Goal: Information Seeking & Learning: Learn about a topic

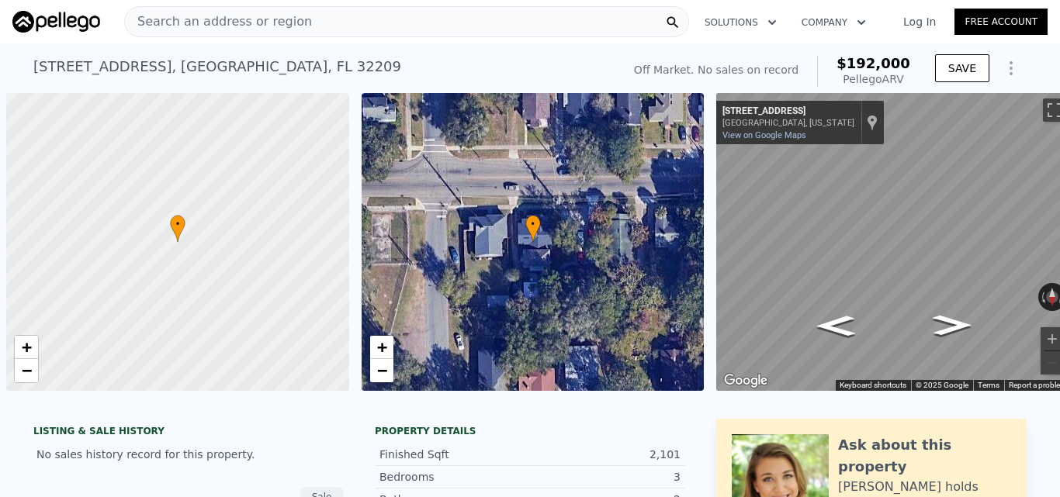
scroll to position [0, 6]
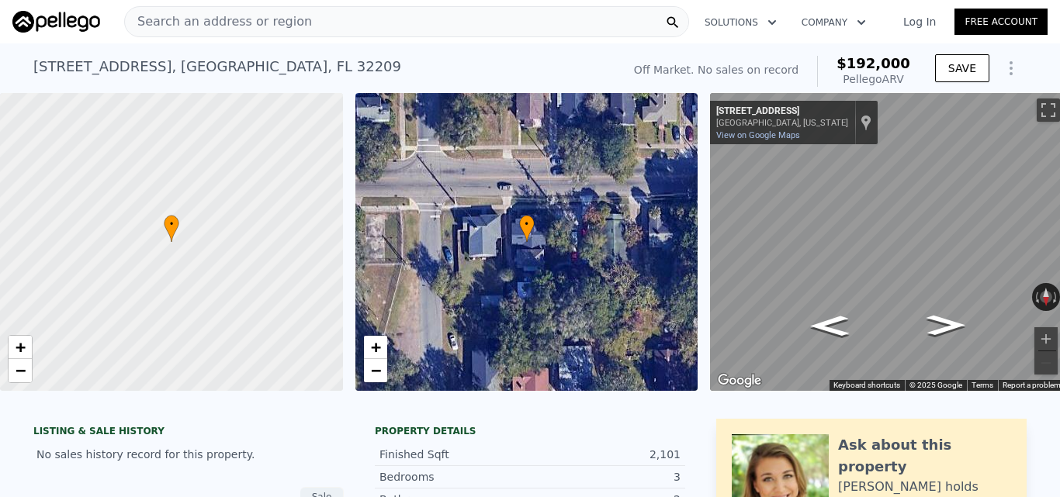
click at [462, 20] on div "Search an address or region" at bounding box center [406, 21] width 565 height 31
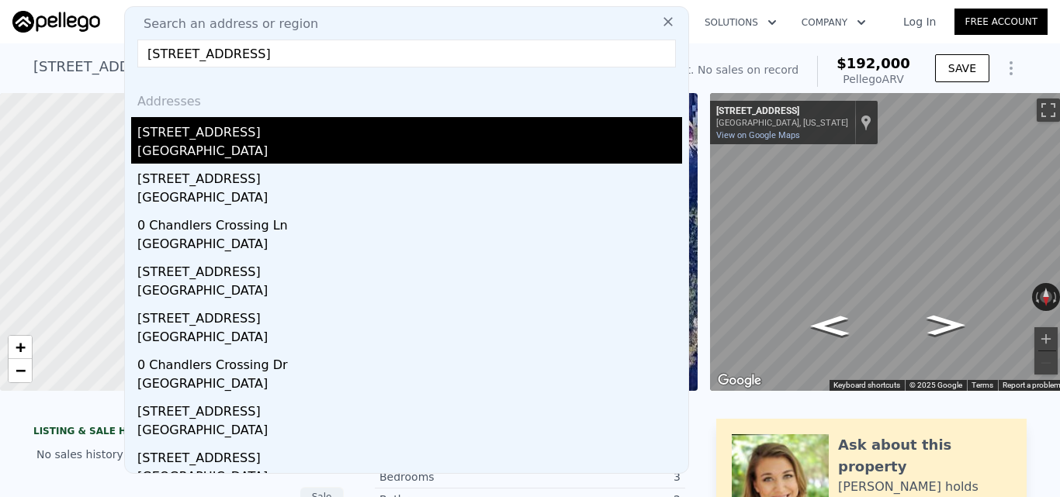
type input "[STREET_ADDRESS]"
click at [256, 135] on div "[STREET_ADDRESS]" at bounding box center [409, 129] width 545 height 25
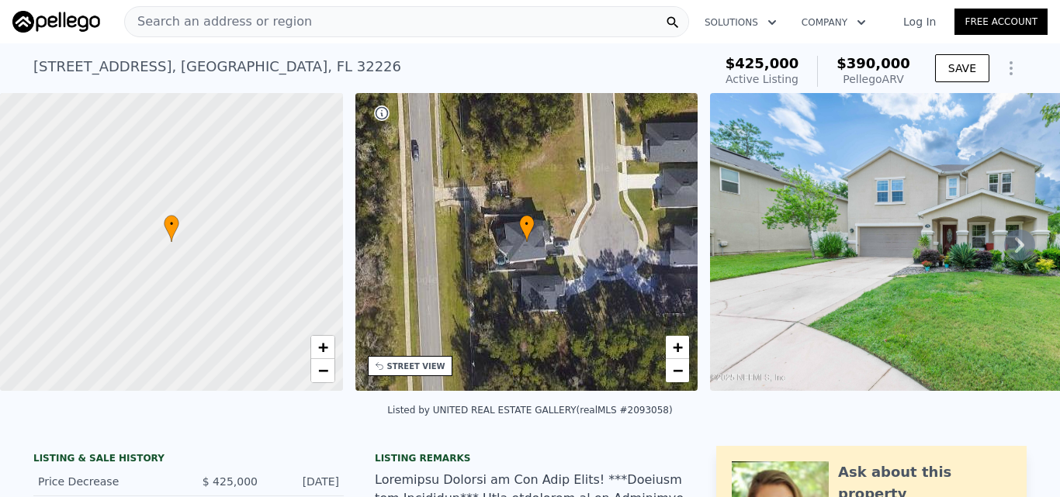
click at [466, 33] on div "Search an address or region" at bounding box center [406, 21] width 565 height 31
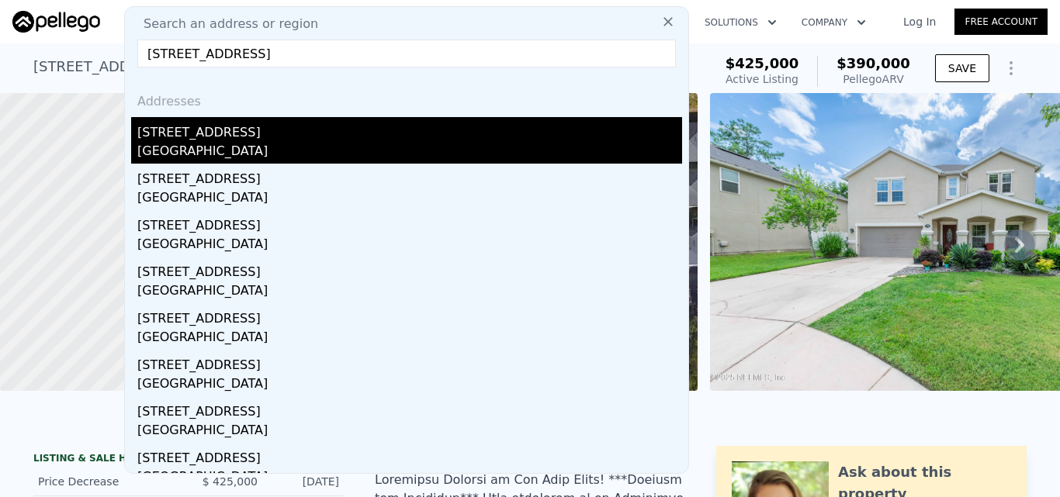
type input "[STREET_ADDRESS]"
click at [387, 145] on div "[GEOGRAPHIC_DATA]" at bounding box center [409, 153] width 545 height 22
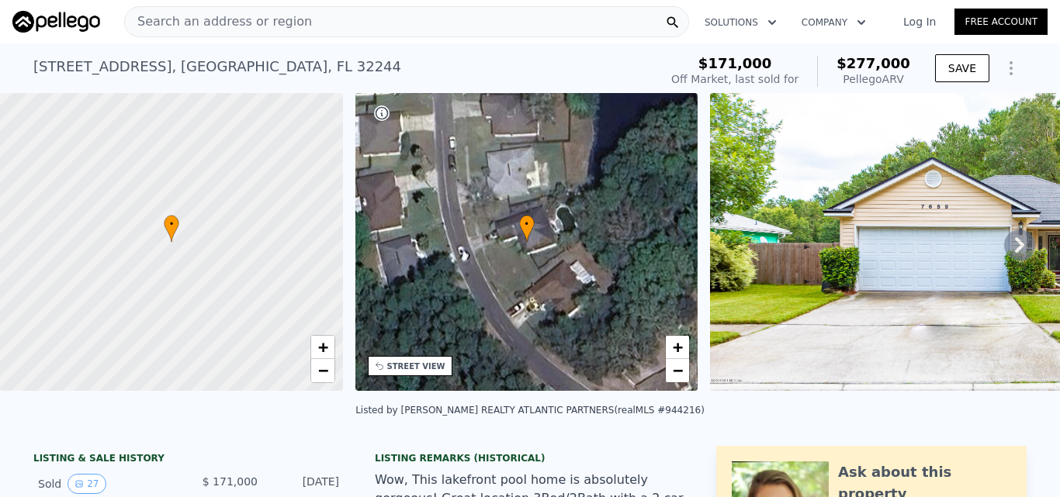
click at [480, 9] on div "Search an address or region" at bounding box center [406, 21] width 565 height 31
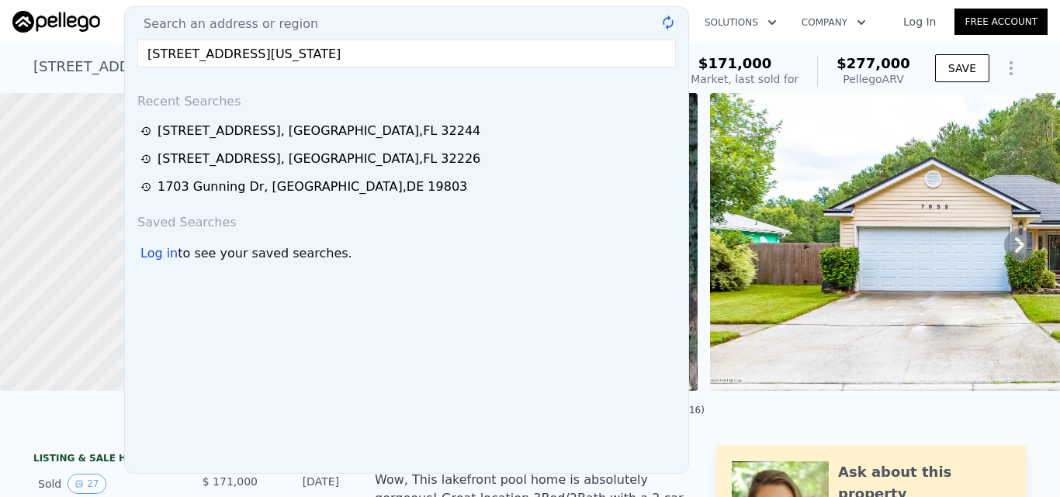
type input "[STREET_ADDRESS][US_STATE]"
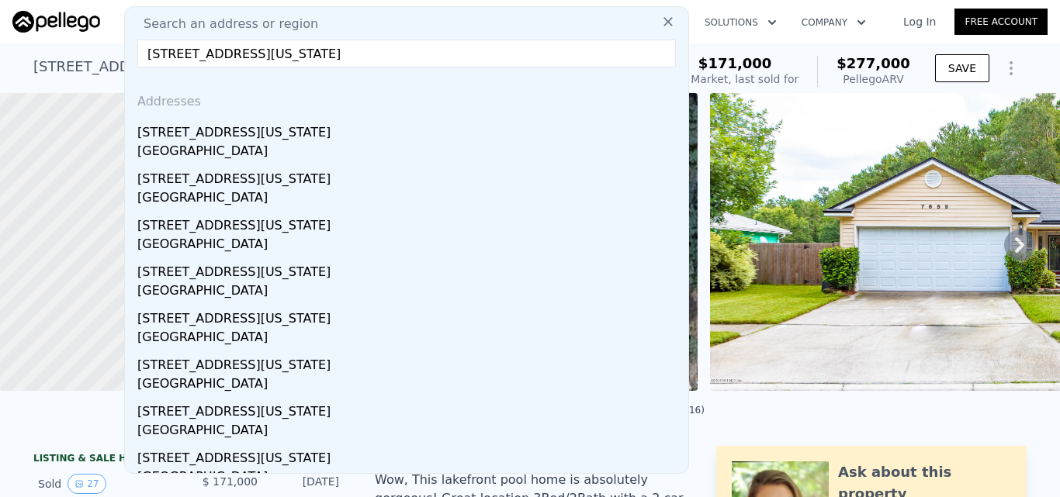
click at [459, 70] on div "Search an address or region [STREET_ADDRESS][US_STATE] Addresses [STREET_ADDRES…" at bounding box center [406, 240] width 565 height 468
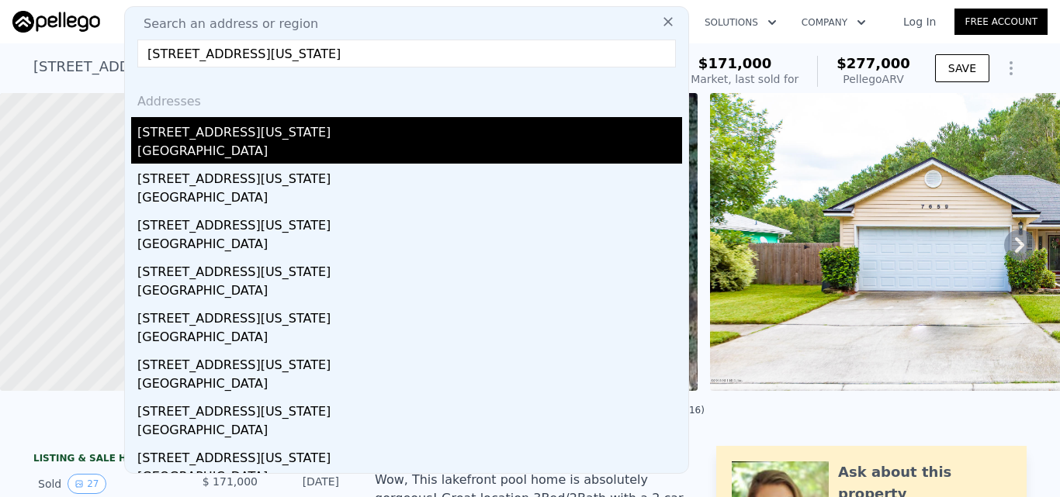
click at [431, 126] on div "[STREET_ADDRESS][US_STATE]" at bounding box center [409, 129] width 545 height 25
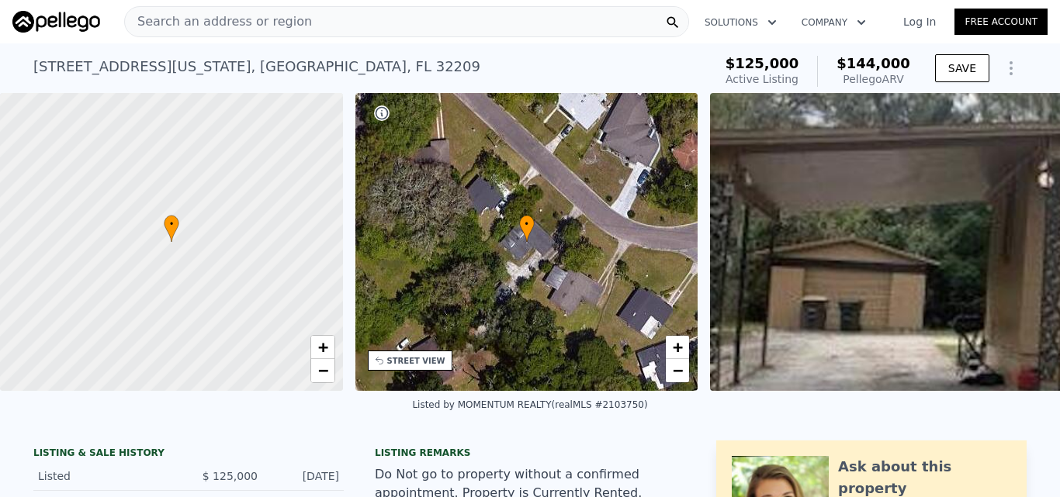
click at [308, 28] on div "Search an address or region" at bounding box center [406, 21] width 565 height 31
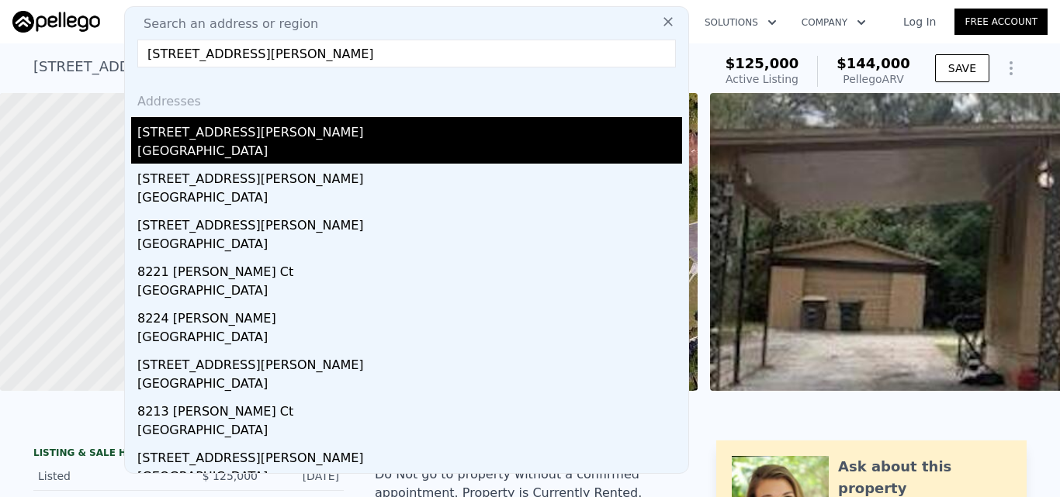
type input "[STREET_ADDRESS][PERSON_NAME]"
click at [302, 152] on div "[GEOGRAPHIC_DATA]" at bounding box center [409, 153] width 545 height 22
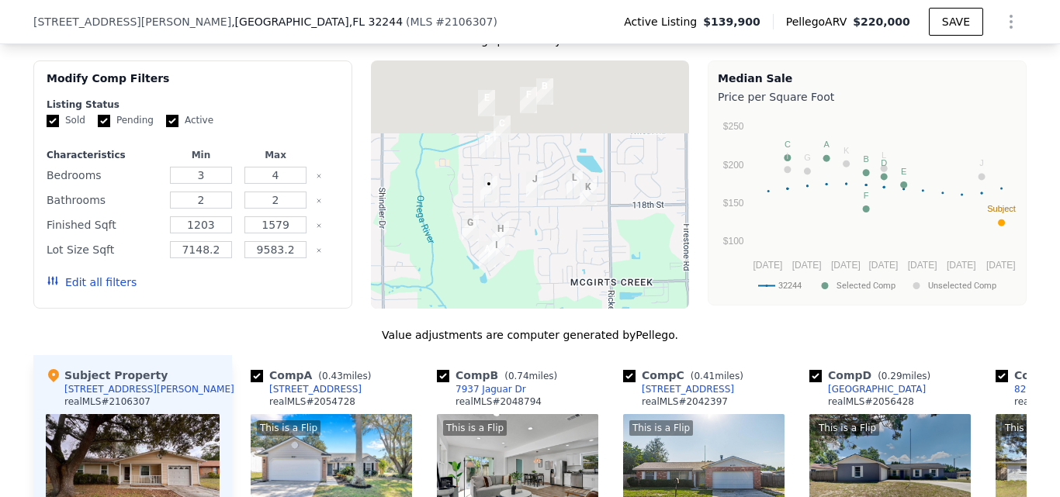
scroll to position [1469, 0]
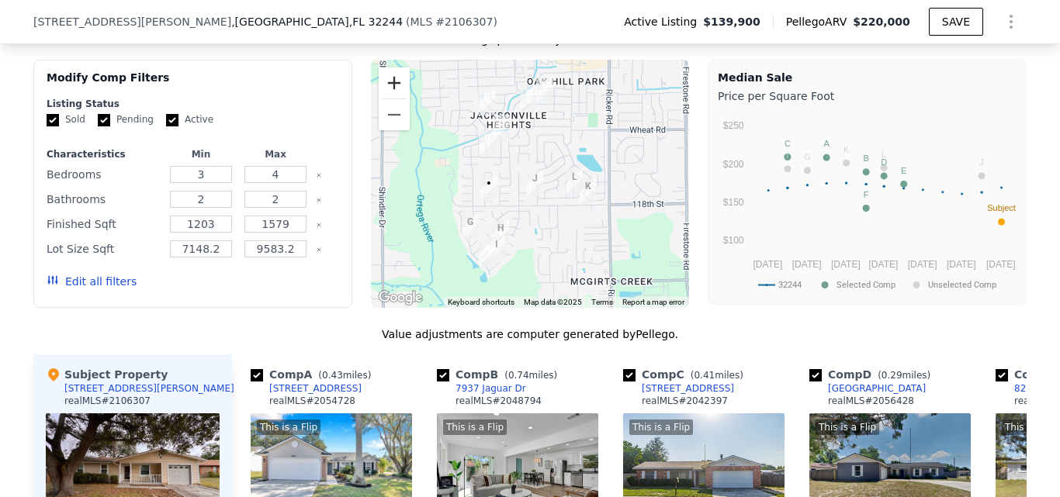
click at [382, 81] on button "Zoom in" at bounding box center [394, 83] width 31 height 31
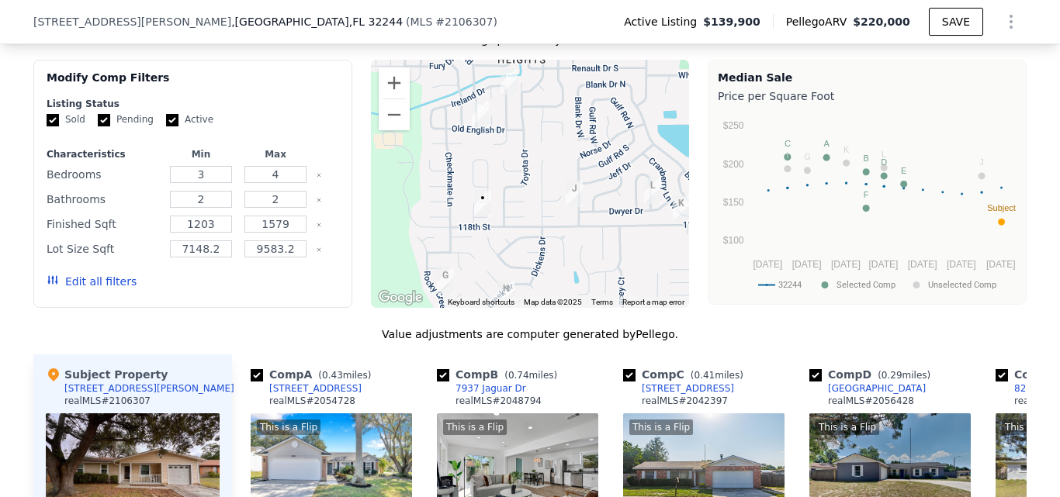
drag, startPoint x: 530, startPoint y: 165, endPoint x: 566, endPoint y: 160, distance: 36.0
click at [566, 160] on div at bounding box center [530, 184] width 319 height 248
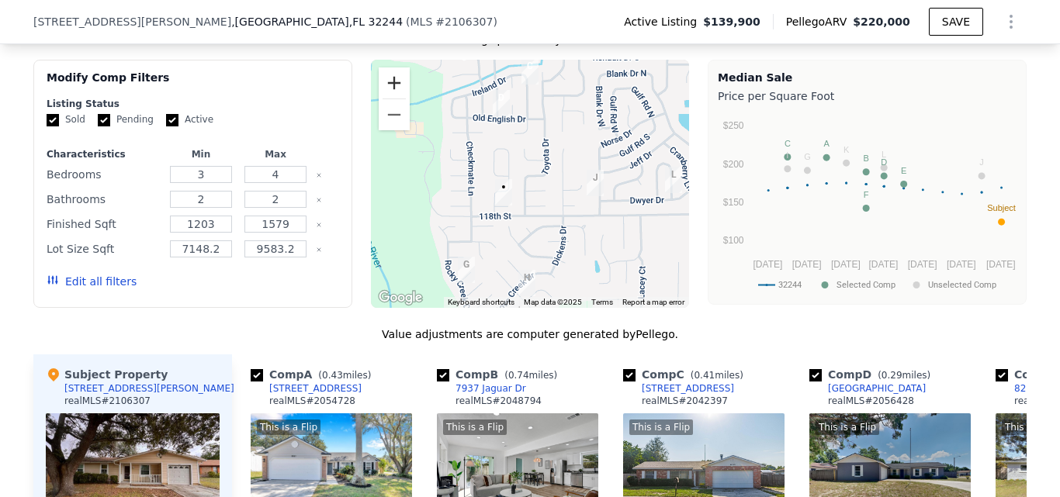
click at [382, 91] on button "Zoom in" at bounding box center [394, 83] width 31 height 31
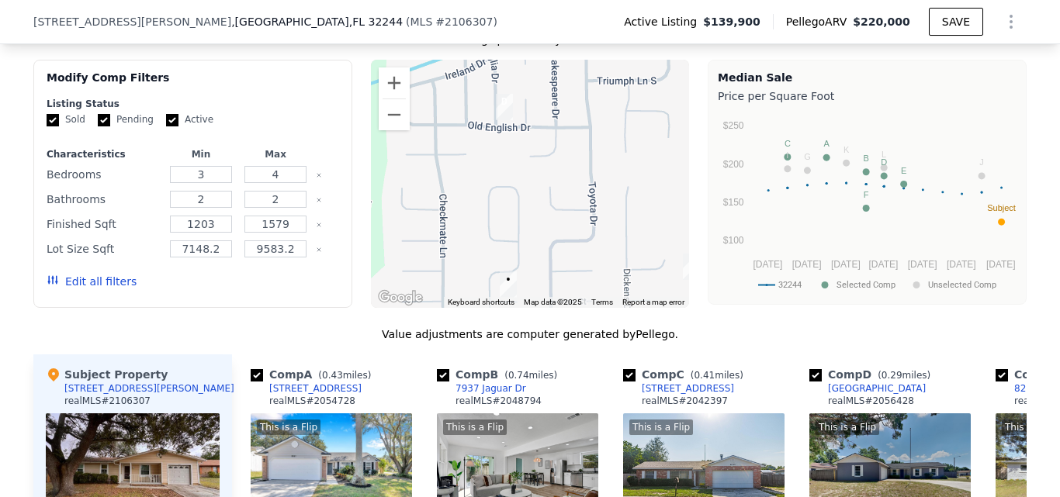
drag, startPoint x: 539, startPoint y: 151, endPoint x: 572, endPoint y: 226, distance: 82.3
click at [572, 226] on div at bounding box center [530, 184] width 319 height 248
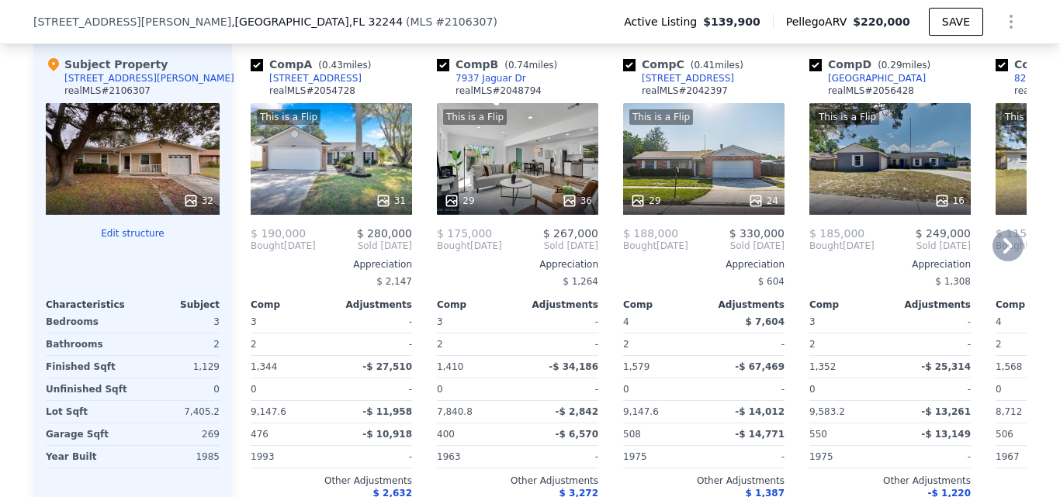
scroll to position [1857, 0]
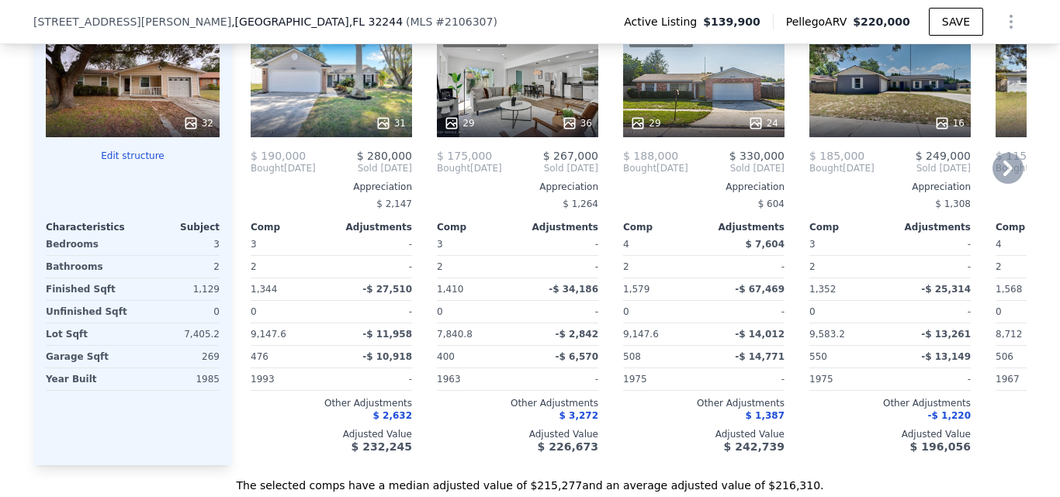
click at [1000, 180] on icon at bounding box center [1007, 168] width 31 height 31
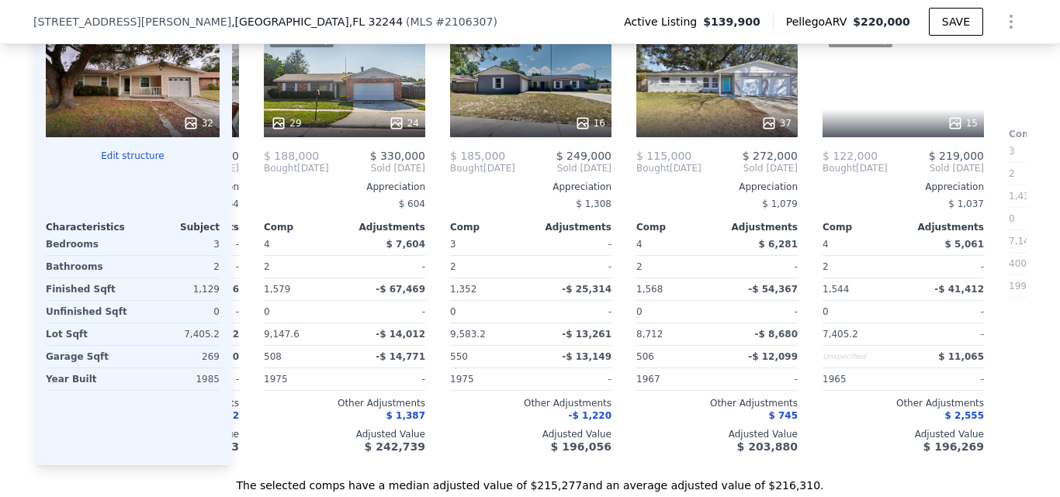
scroll to position [0, 372]
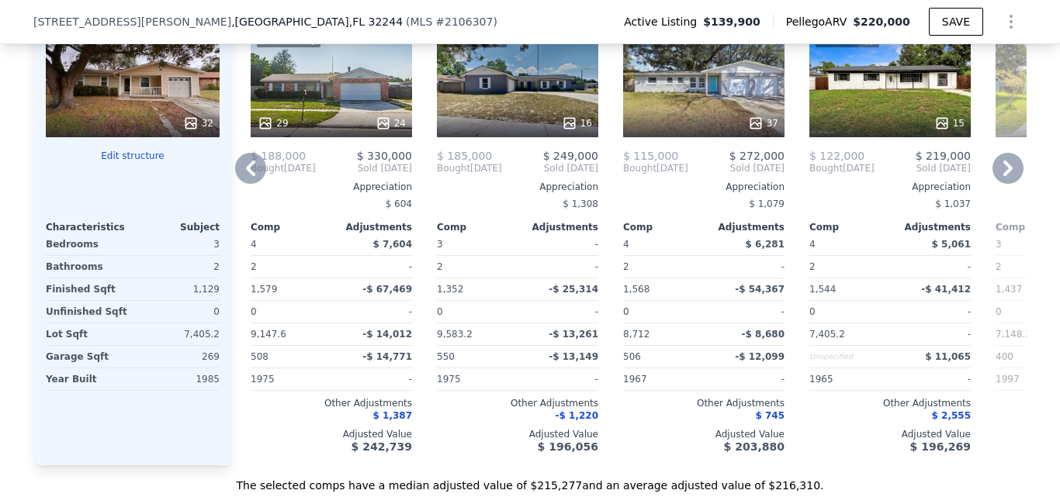
click at [253, 175] on icon at bounding box center [250, 168] width 31 height 31
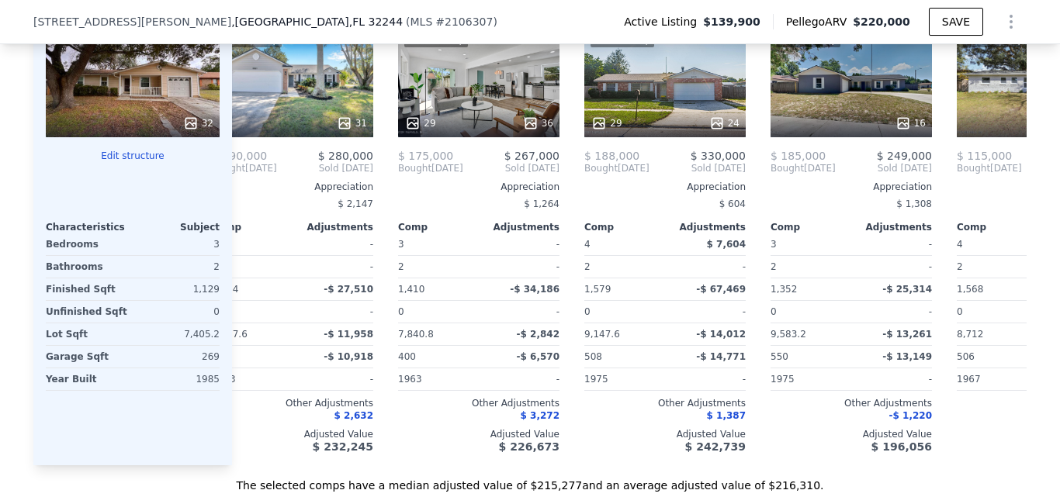
scroll to position [0, 0]
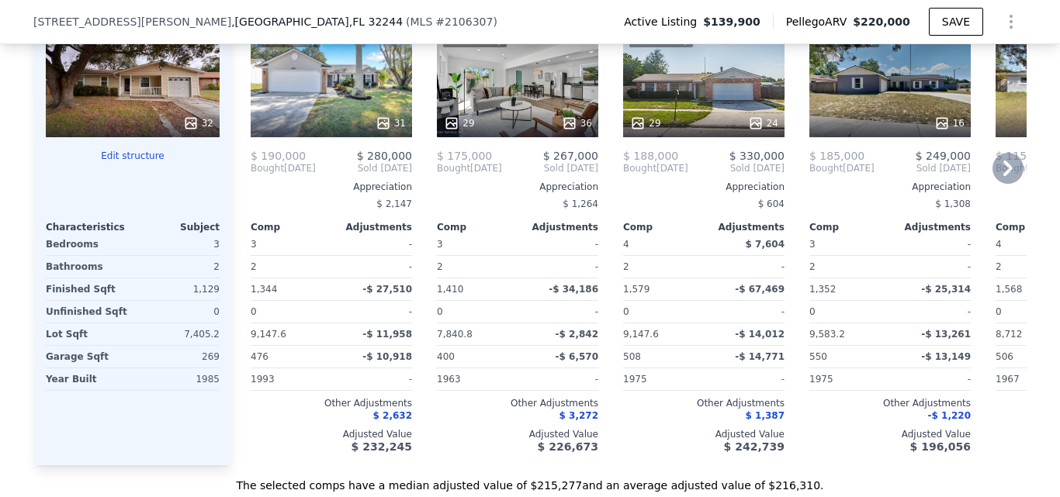
click at [142, 118] on div "32" at bounding box center [133, 82] width 174 height 112
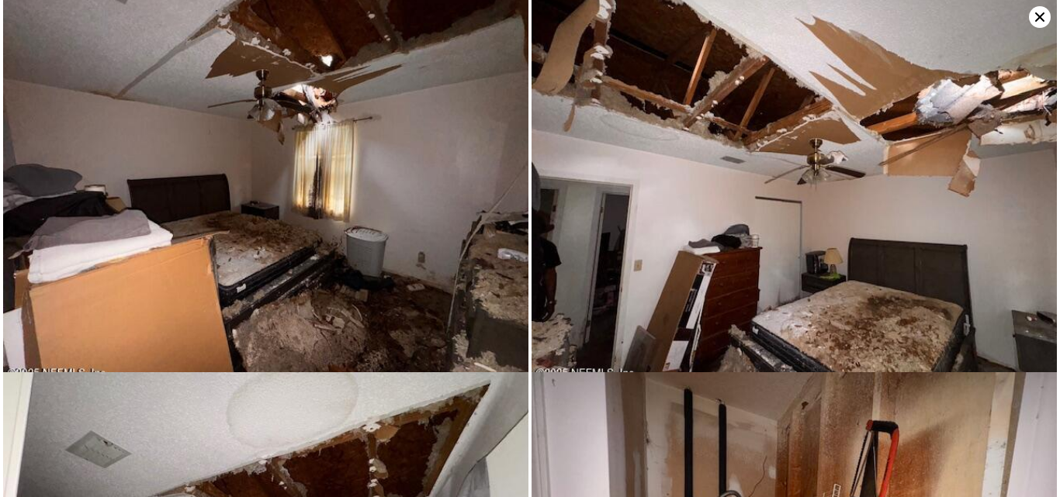
scroll to position [3005, 0]
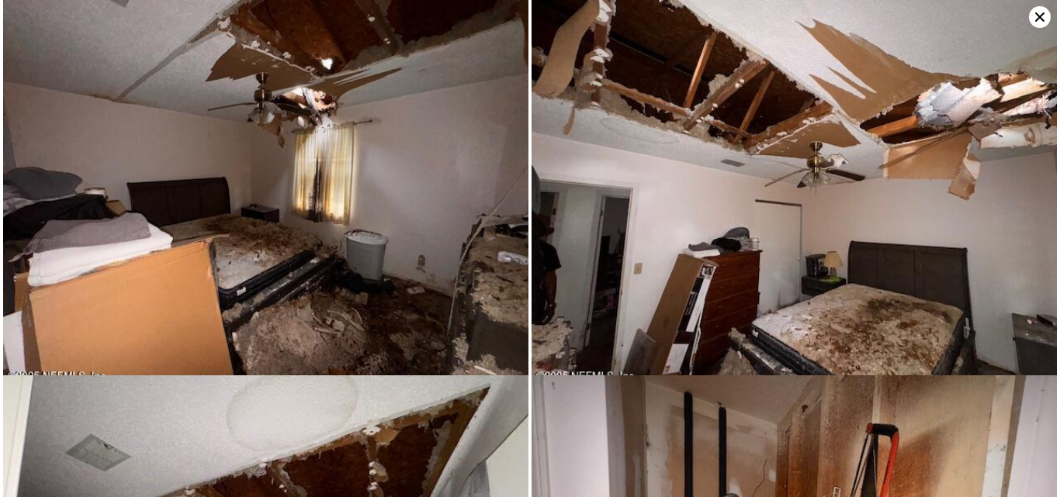
drag, startPoint x: 1040, startPoint y: 17, endPoint x: 936, endPoint y: 40, distance: 106.4
click at [1039, 17] on icon at bounding box center [1039, 16] width 9 height 9
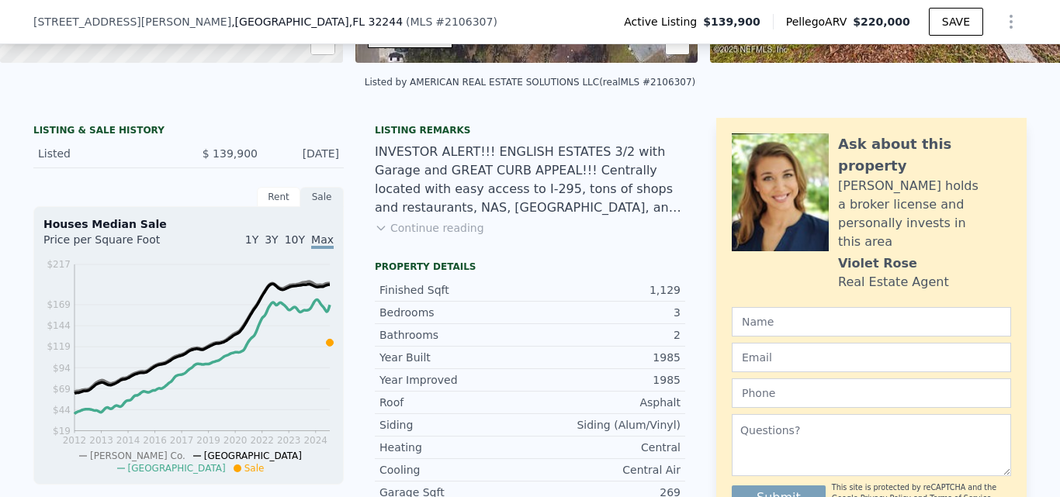
scroll to position [0, 0]
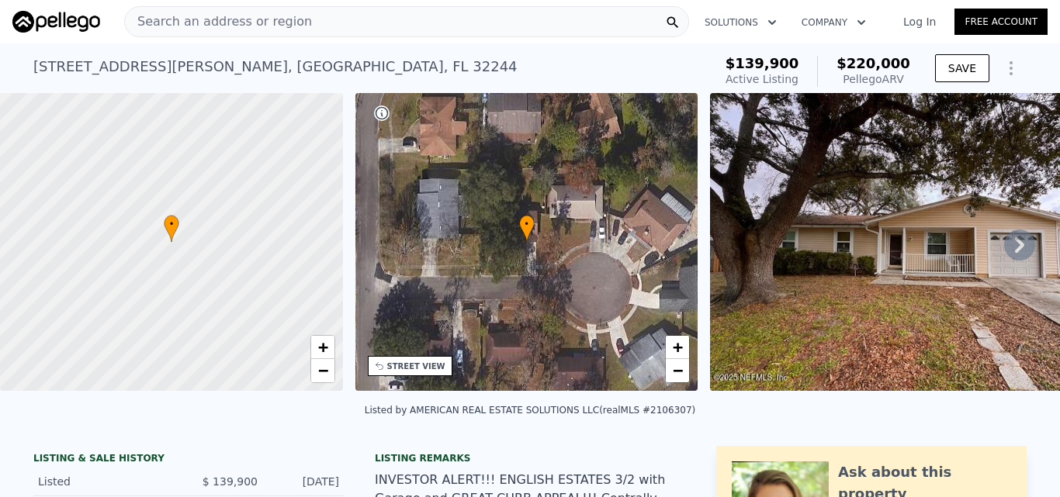
click at [293, 26] on div "Search an address or region" at bounding box center [406, 21] width 565 height 31
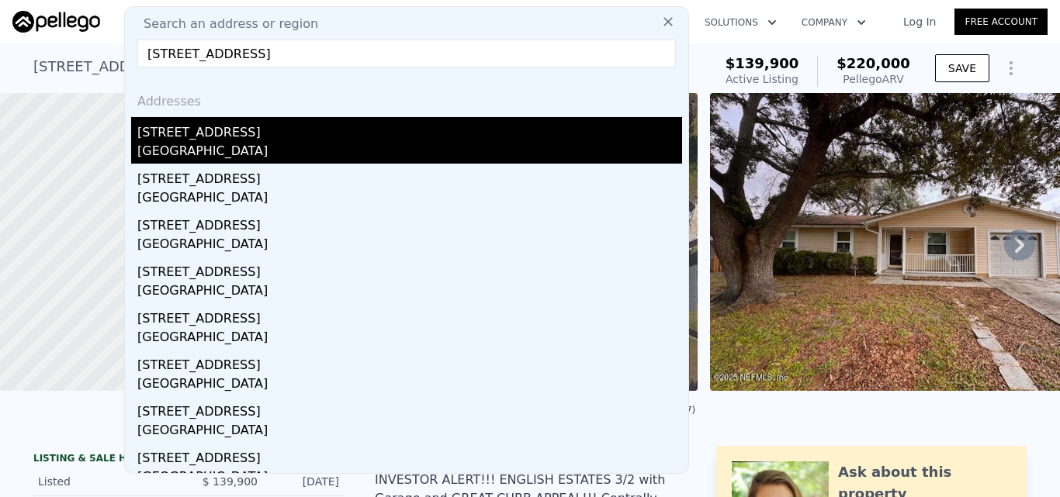
type input "[STREET_ADDRESS]"
click at [325, 126] on div "[STREET_ADDRESS]" at bounding box center [409, 129] width 545 height 25
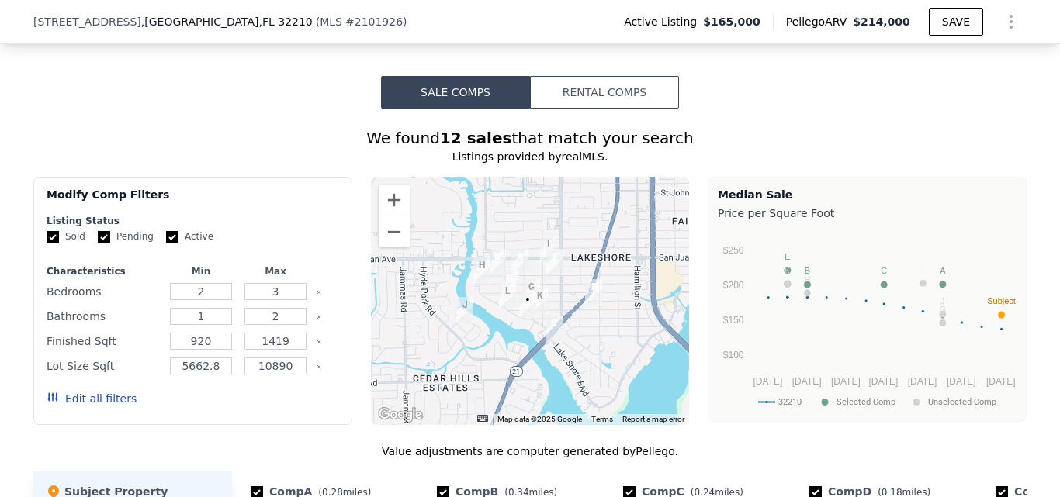
scroll to position [1469, 0]
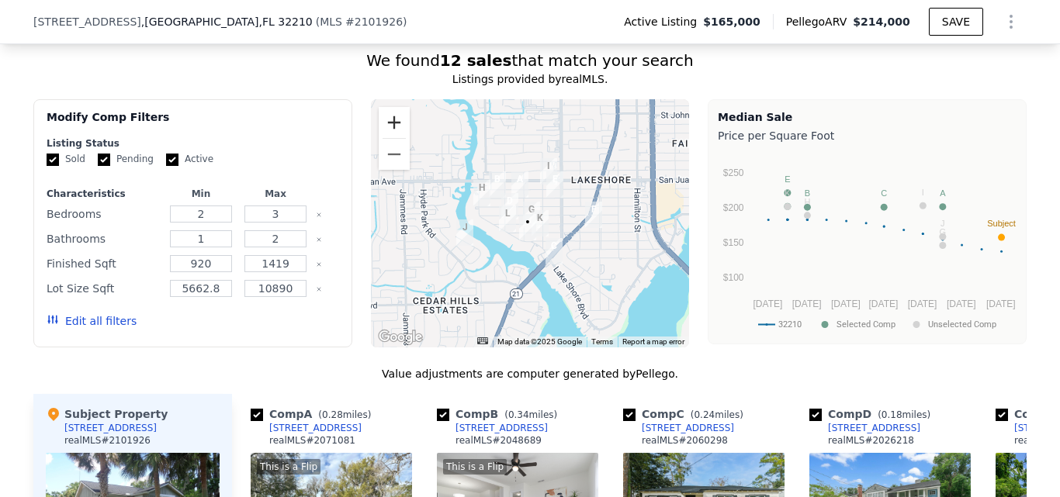
click at [379, 137] on button "Zoom in" at bounding box center [394, 122] width 31 height 31
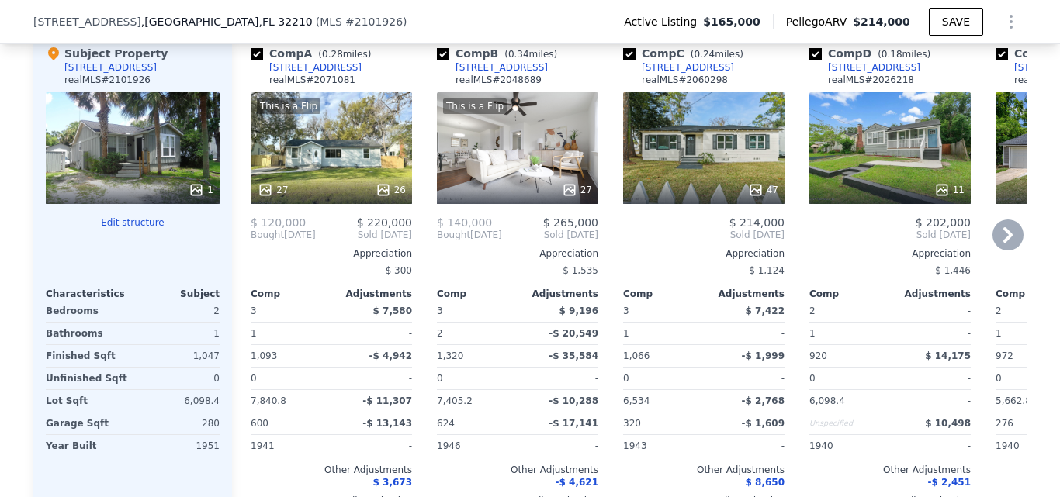
scroll to position [1857, 0]
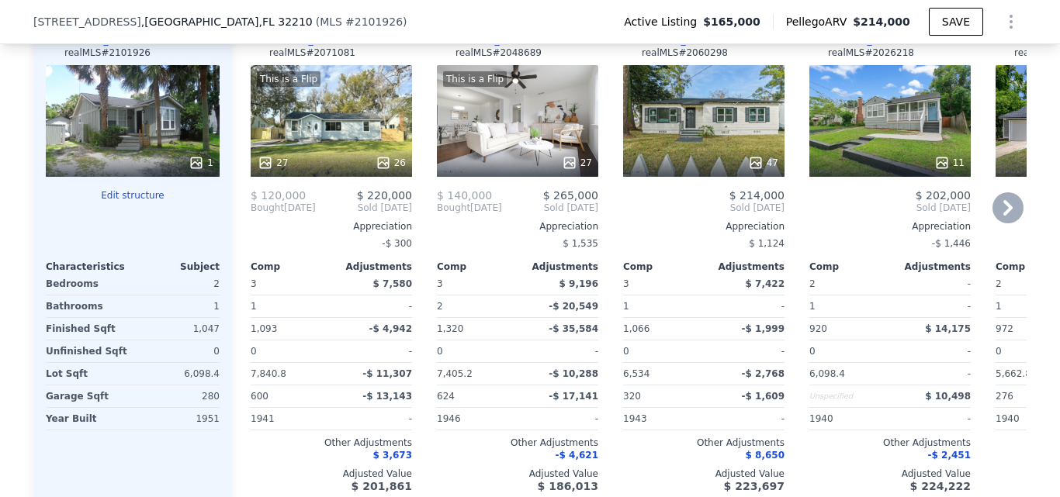
click at [871, 171] on div "11" at bounding box center [890, 163] width 148 height 16
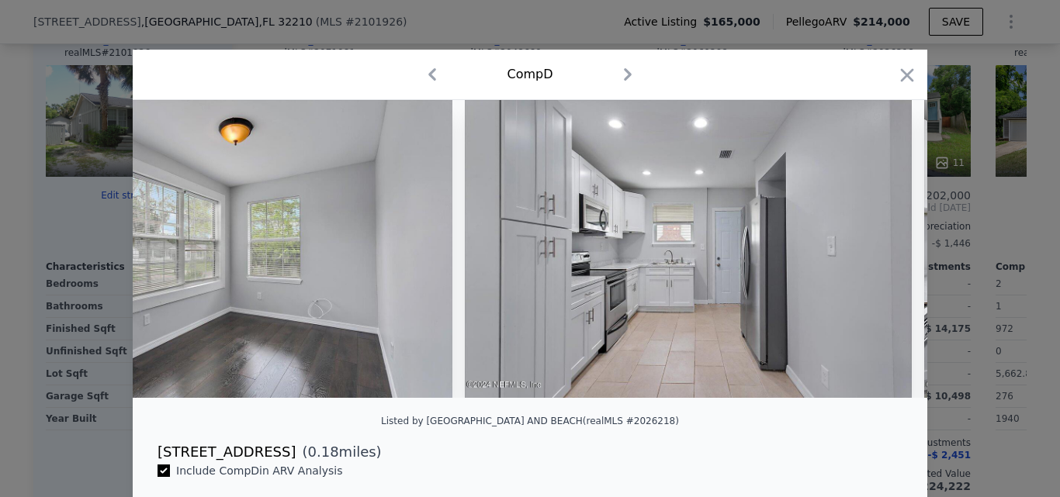
scroll to position [0, 1485]
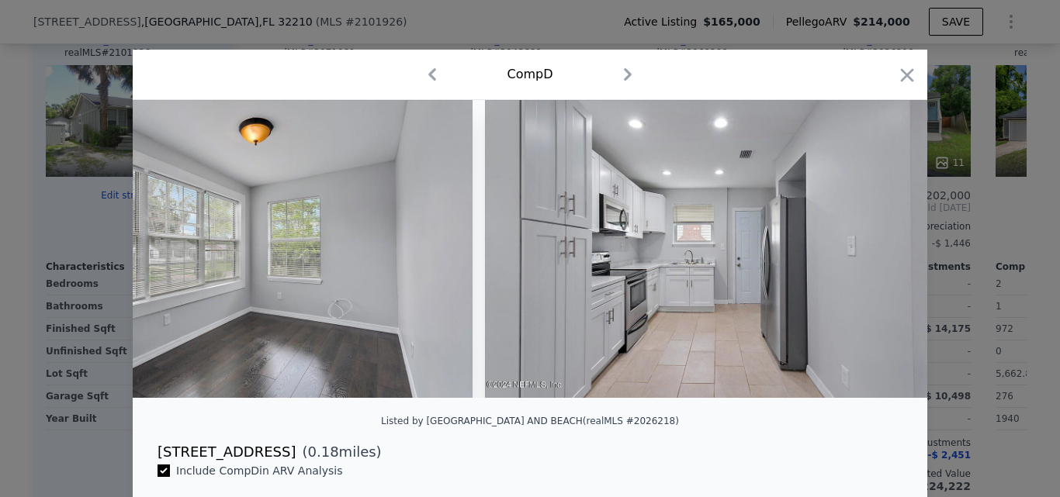
click at [1048, 321] on div at bounding box center [530, 248] width 1060 height 497
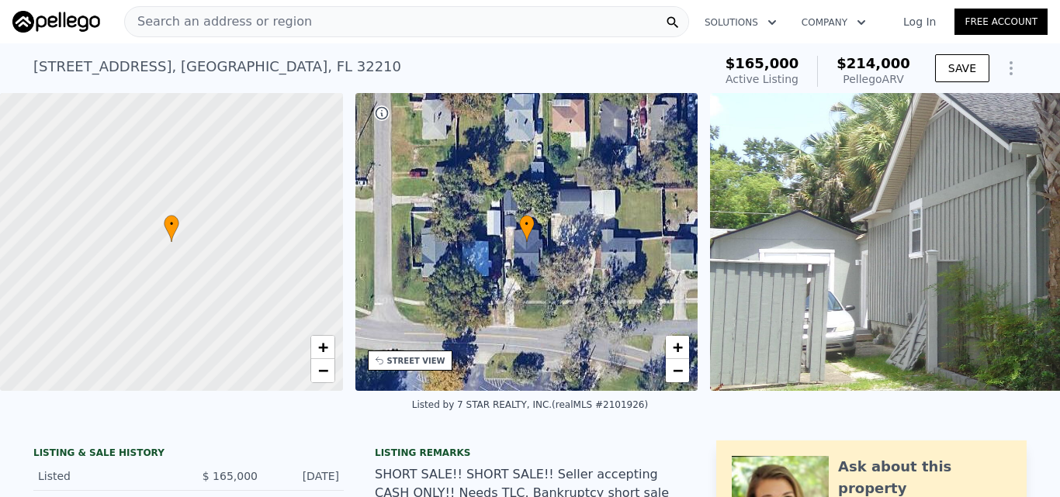
click at [379, 16] on div "Search an address or region" at bounding box center [406, 21] width 565 height 31
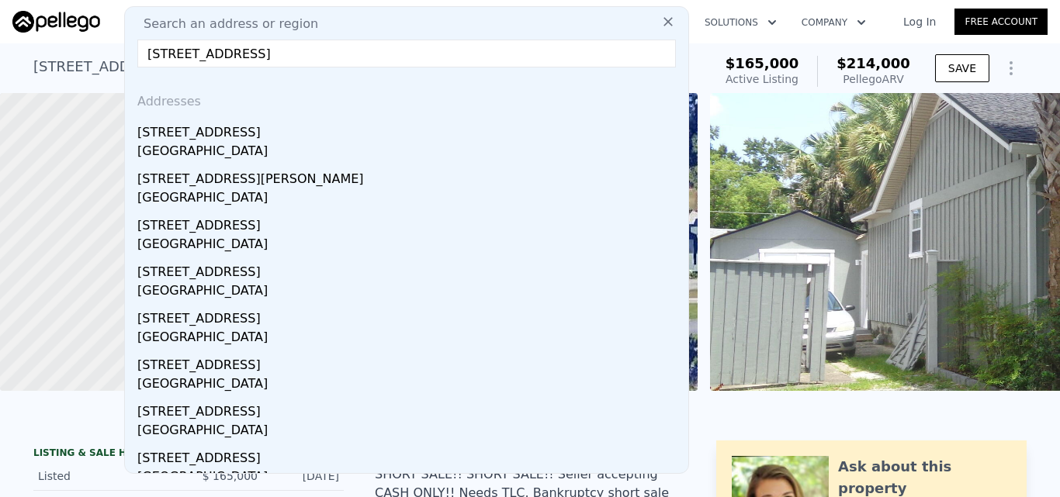
click at [399, 49] on input "[STREET_ADDRESS]" at bounding box center [406, 54] width 539 height 28
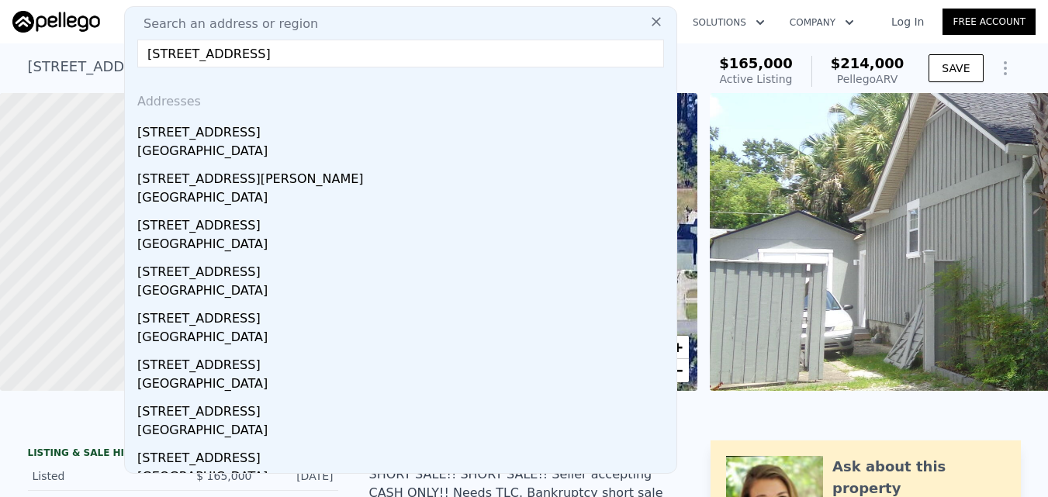
click at [399, 49] on input "[STREET_ADDRESS]" at bounding box center [400, 54] width 527 height 28
paste input "[STREET_ADDRESS]"
click at [519, 47] on input "[STREET_ADDRESS]" at bounding box center [400, 54] width 527 height 28
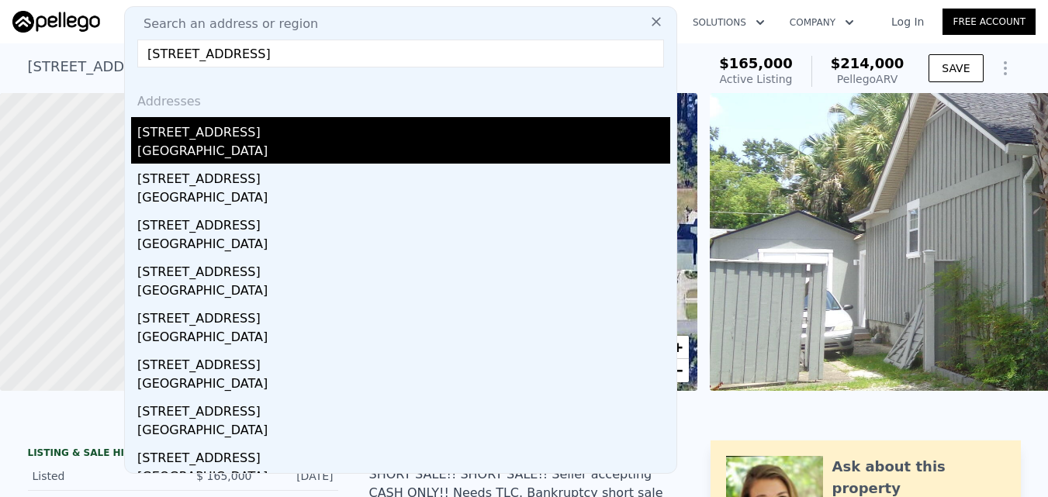
type input "[STREET_ADDRESS]"
click at [327, 137] on div "[STREET_ADDRESS]" at bounding box center [403, 129] width 533 height 25
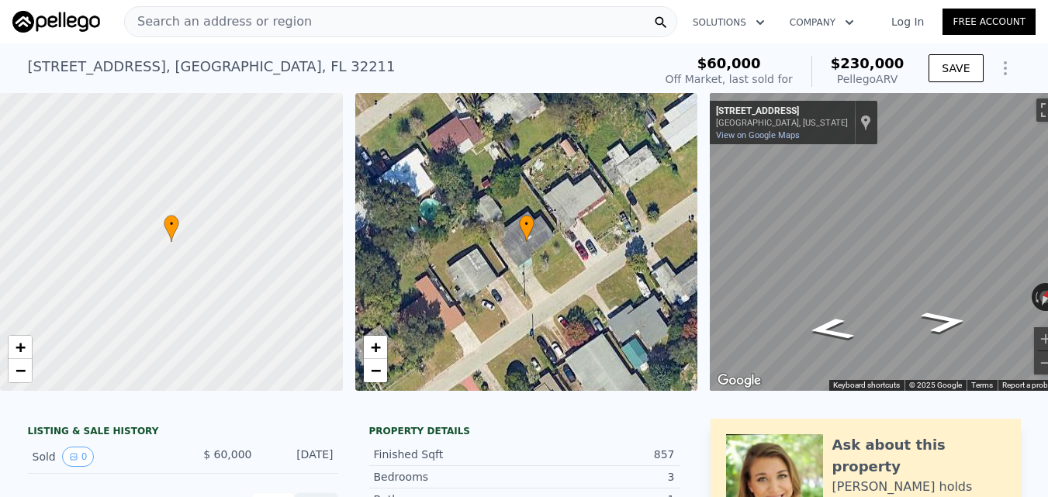
click at [383, 35] on div "Search an address or region" at bounding box center [400, 21] width 553 height 31
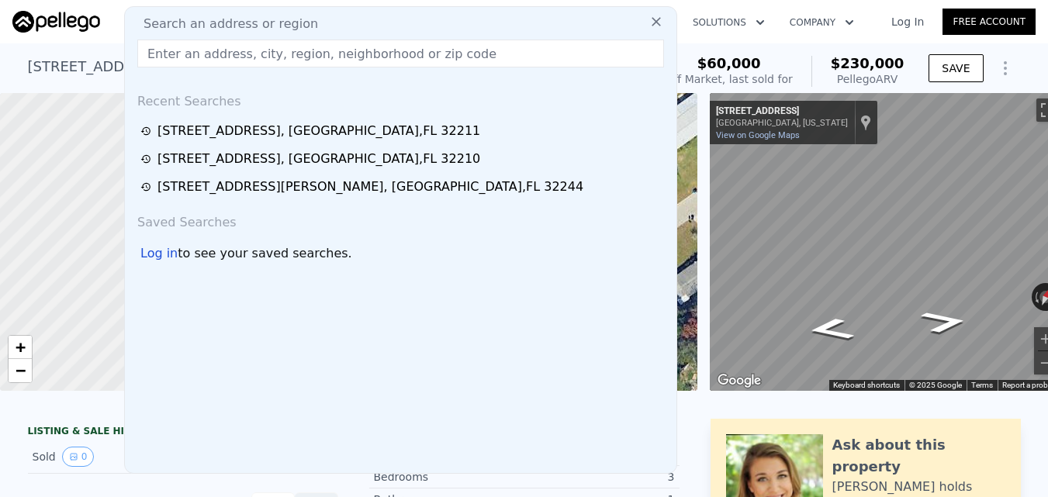
type input "[STREET_ADDRESS][PERSON_NAME]"
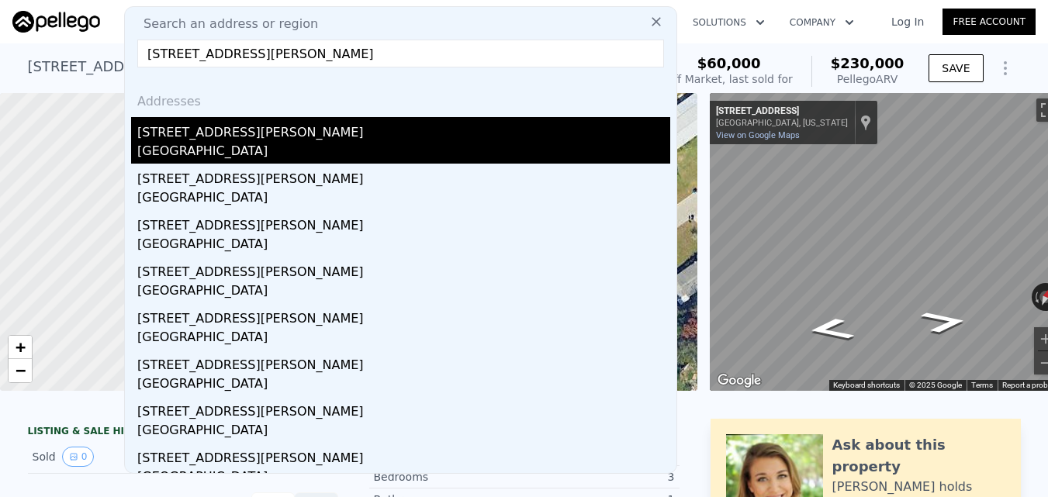
click at [413, 137] on div "[STREET_ADDRESS][PERSON_NAME]" at bounding box center [403, 129] width 533 height 25
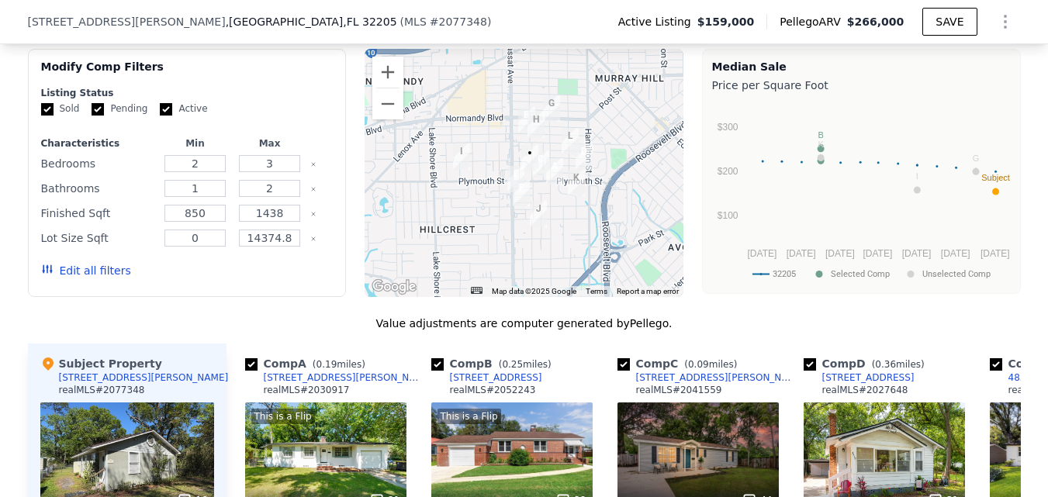
scroll to position [1469, 0]
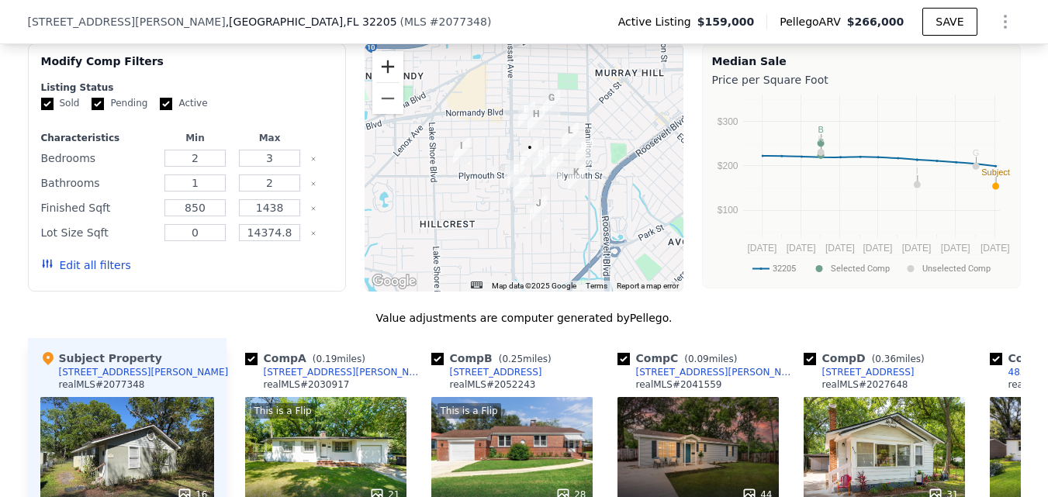
click at [374, 72] on button "Zoom in" at bounding box center [387, 66] width 31 height 31
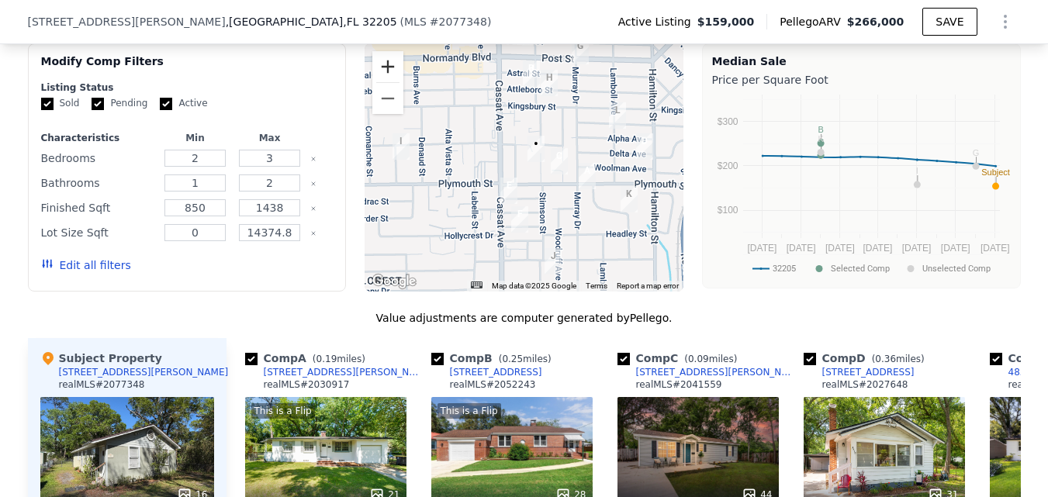
click at [374, 72] on button "Zoom in" at bounding box center [387, 66] width 31 height 31
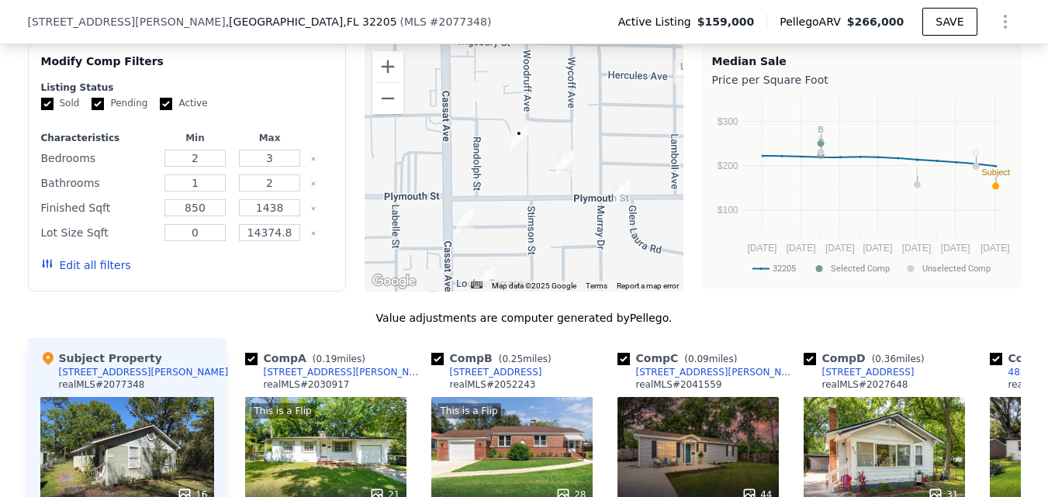
click at [517, 123] on div at bounding box center [524, 167] width 319 height 248
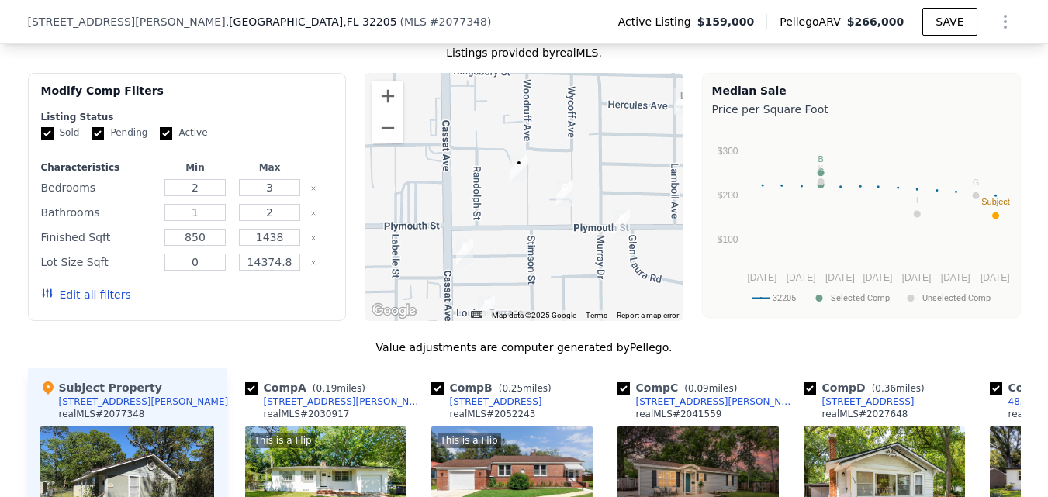
scroll to position [1391, 0]
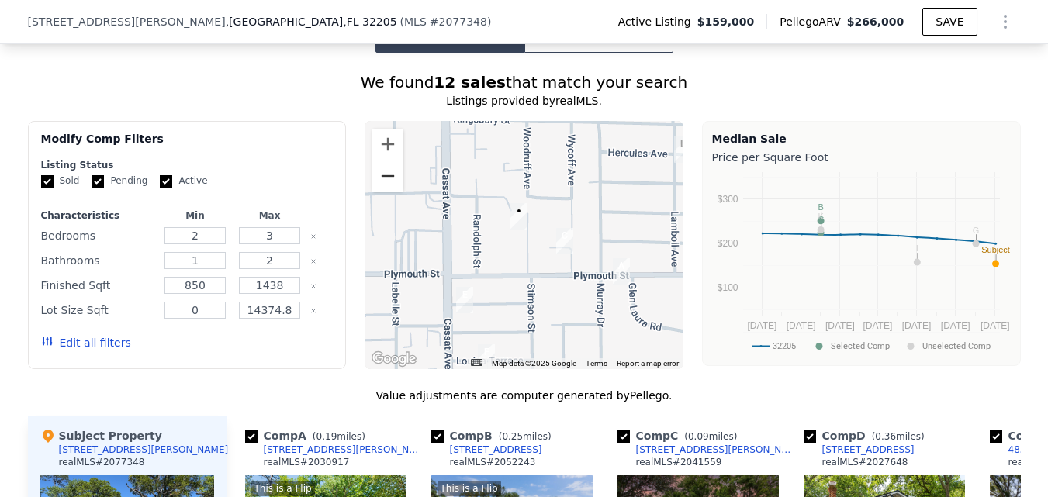
click at [397, 192] on button "Zoom out" at bounding box center [387, 176] width 31 height 31
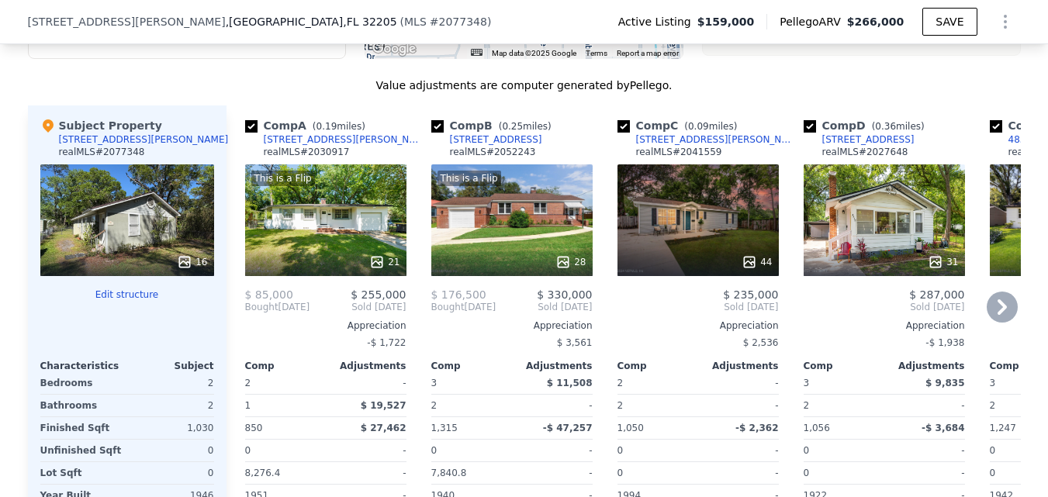
scroll to position [1779, 0]
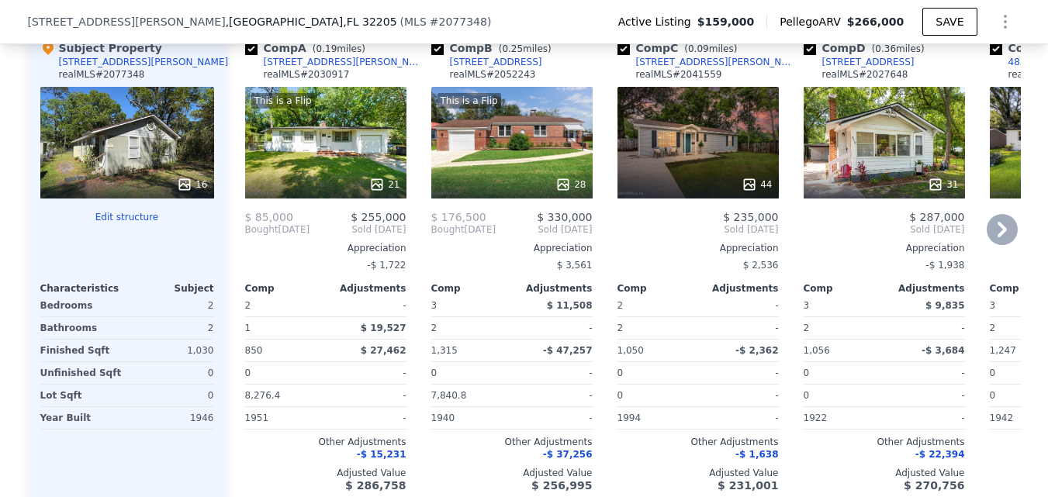
click at [996, 233] on icon at bounding box center [1002, 229] width 31 height 31
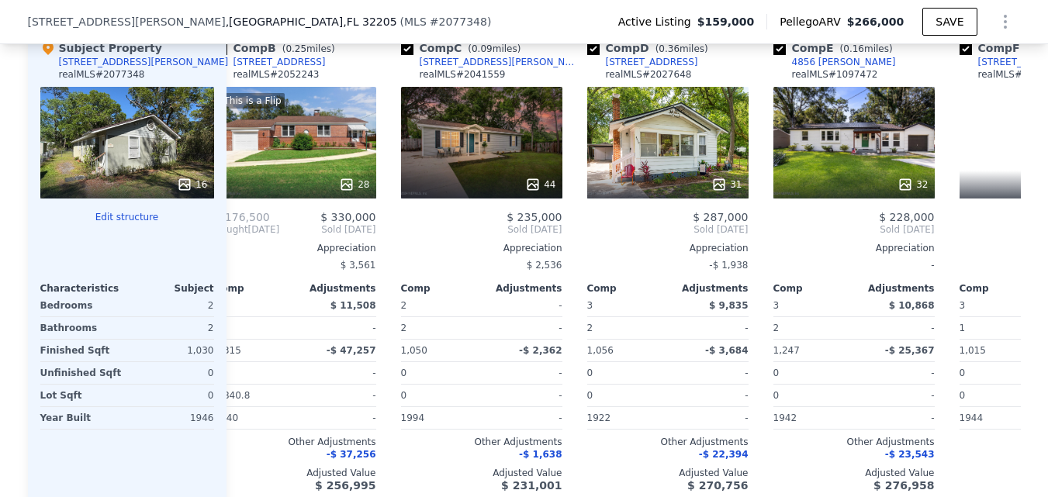
scroll to position [0, 372]
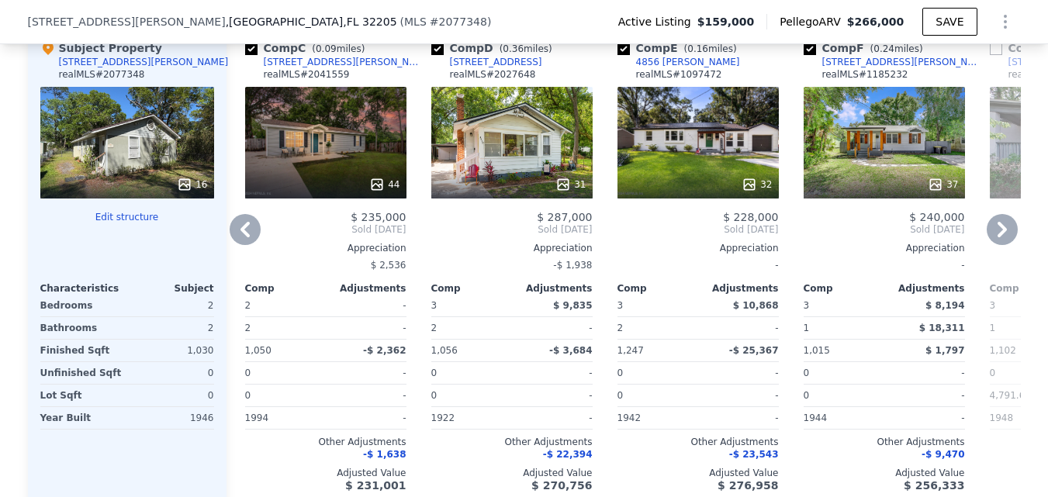
click at [998, 236] on icon at bounding box center [1002, 230] width 9 height 16
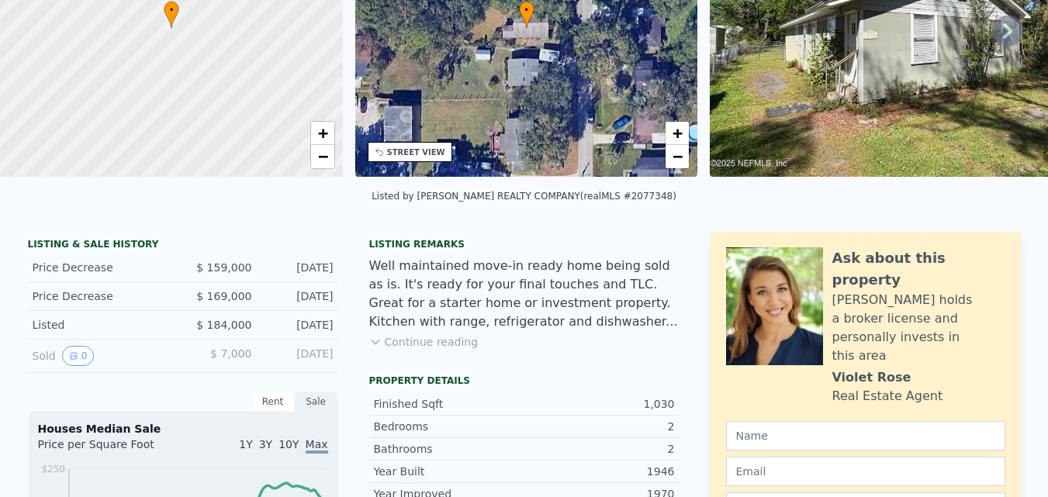
scroll to position [0, 0]
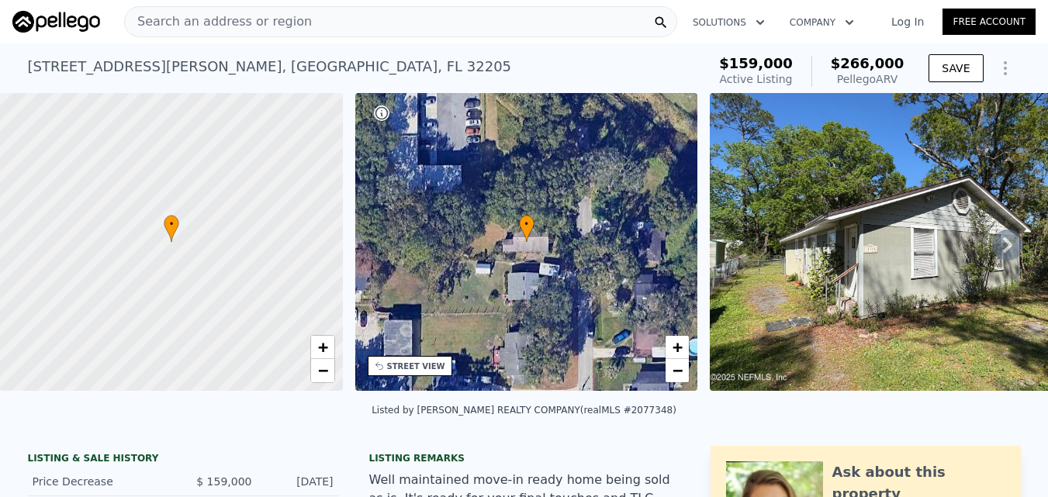
click at [349, 29] on div "Search an address or region" at bounding box center [400, 21] width 553 height 31
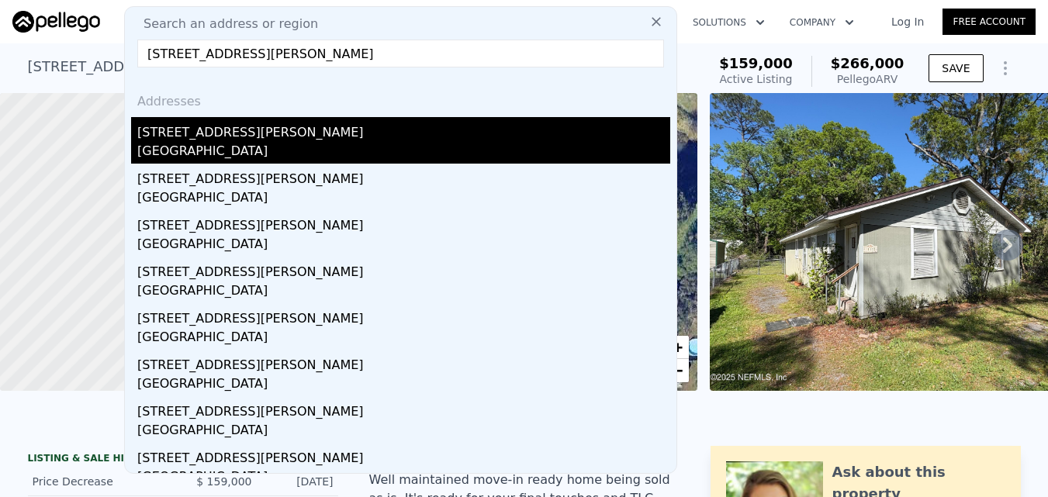
type input "[STREET_ADDRESS][PERSON_NAME]"
click at [323, 130] on div "[STREET_ADDRESS][PERSON_NAME]" at bounding box center [403, 129] width 533 height 25
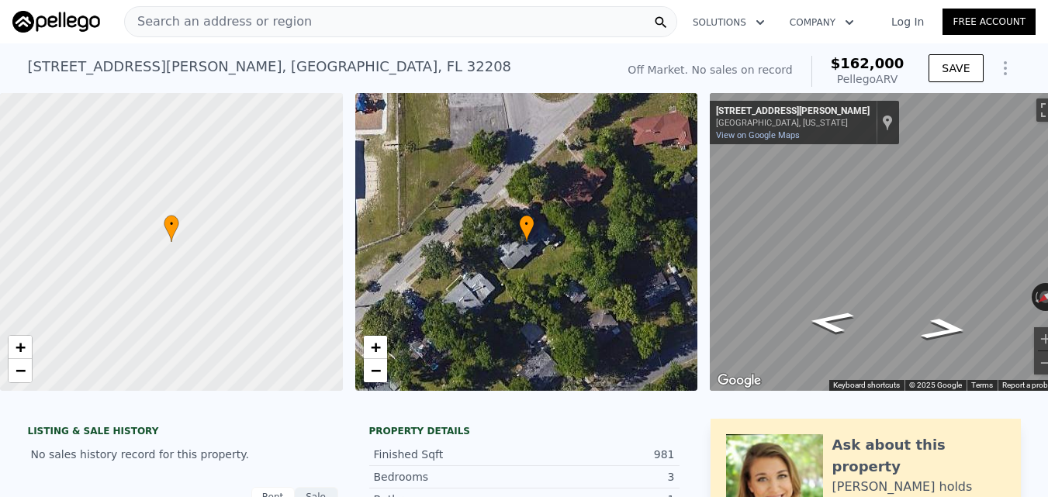
click at [388, 23] on div "Search an address or region" at bounding box center [400, 21] width 553 height 31
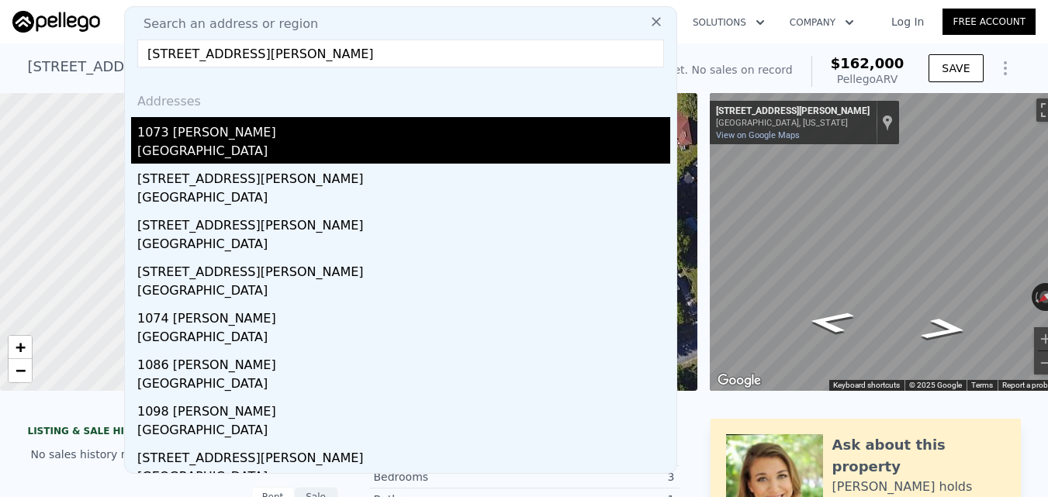
type input "[STREET_ADDRESS][PERSON_NAME]"
click at [289, 137] on div "1073 [PERSON_NAME]" at bounding box center [403, 129] width 533 height 25
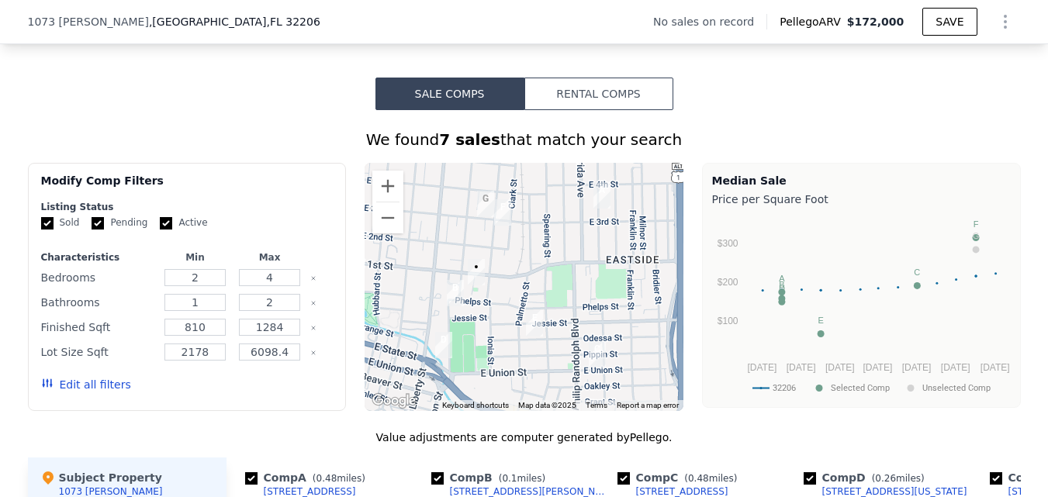
scroll to position [1003, 0]
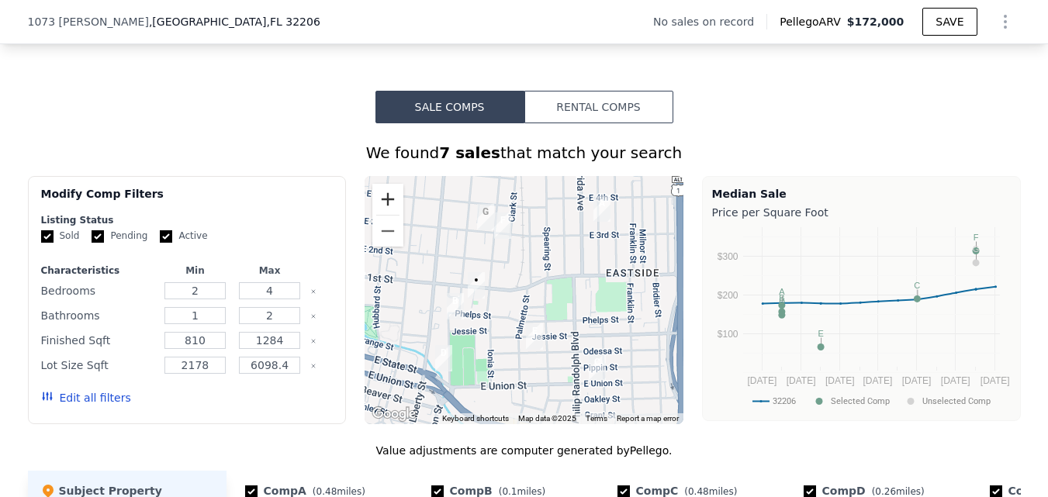
click at [386, 215] on button "Zoom in" at bounding box center [387, 199] width 31 height 31
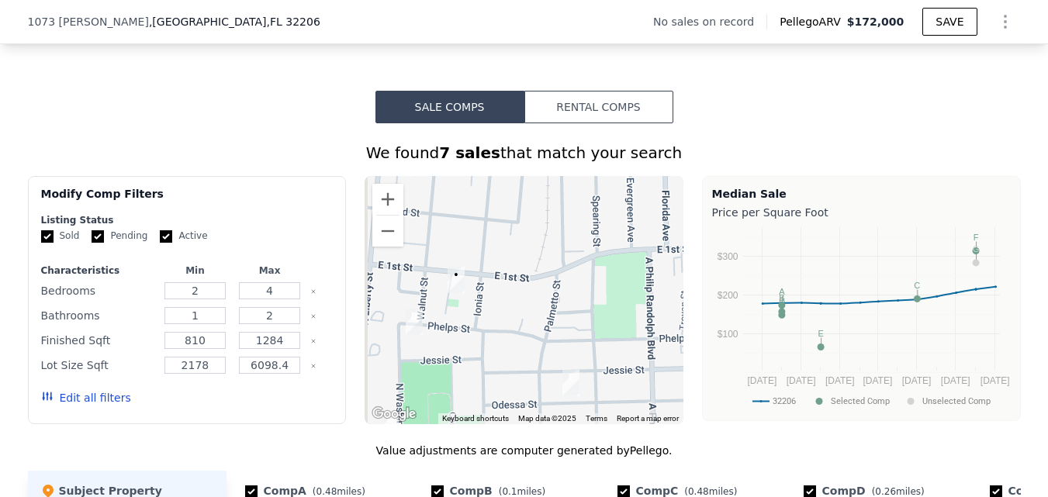
drag, startPoint x: 561, startPoint y: 331, endPoint x: 565, endPoint y: 283, distance: 47.5
click at [566, 326] on div at bounding box center [524, 300] width 319 height 248
